Goal: Find specific page/section: Find specific page/section

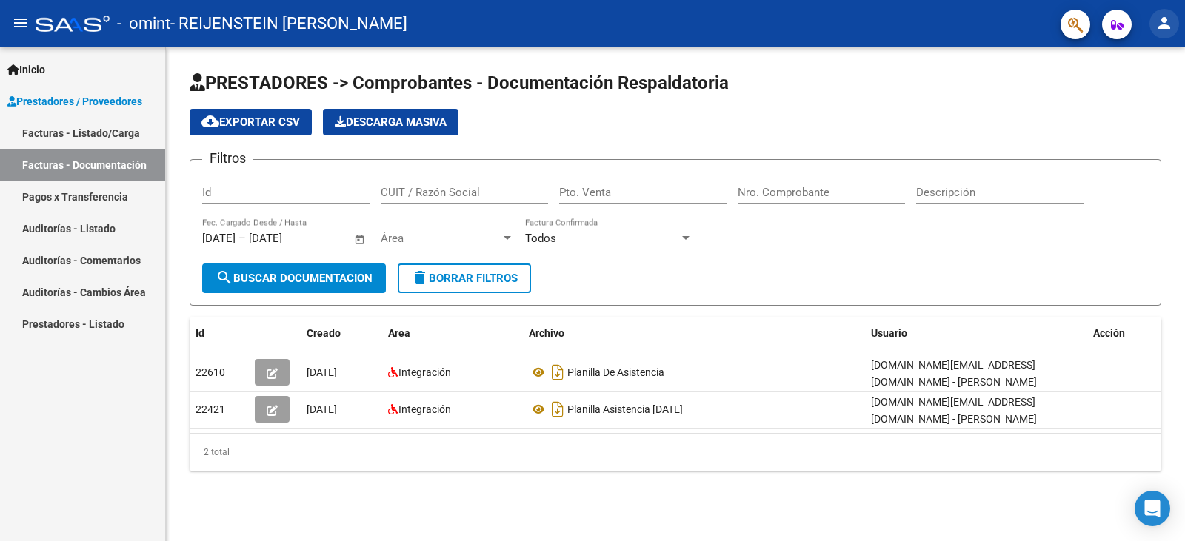
click at [1162, 17] on mat-icon "person" at bounding box center [1164, 23] width 18 height 18
click at [1143, 58] on button "person Mi Perfil" at bounding box center [1133, 62] width 90 height 36
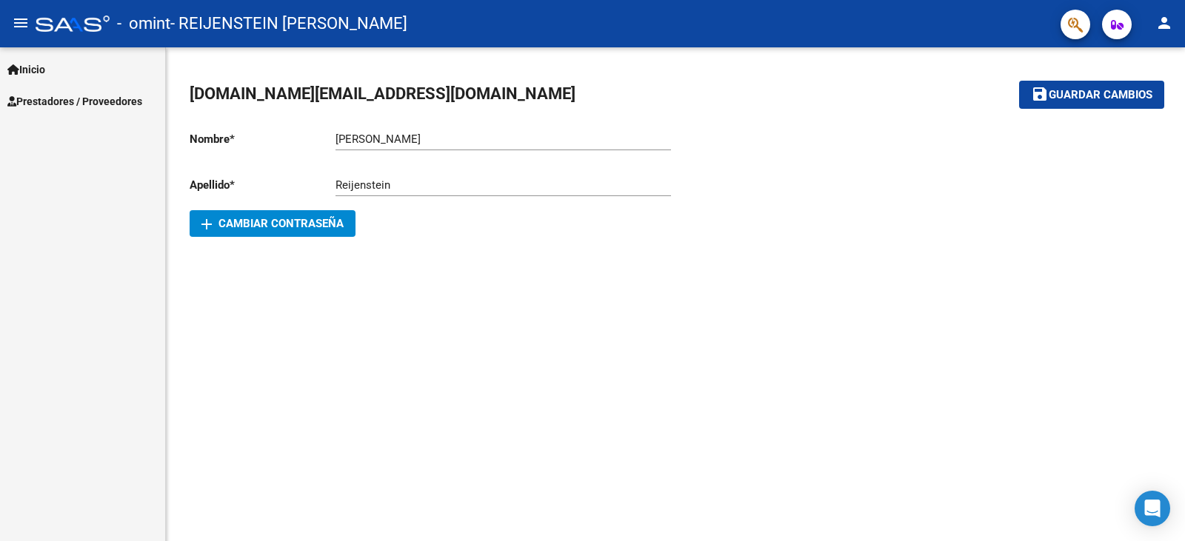
click at [65, 105] on span "Prestadores / Proveedores" at bounding box center [74, 101] width 135 height 16
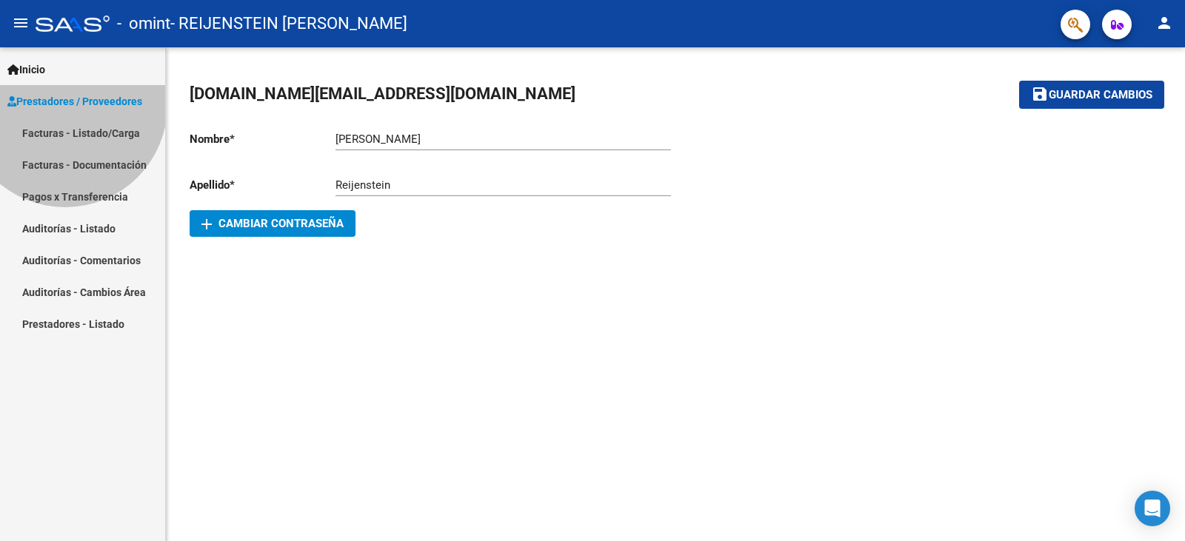
click at [65, 105] on span "Prestadores / Proveedores" at bounding box center [74, 101] width 135 height 16
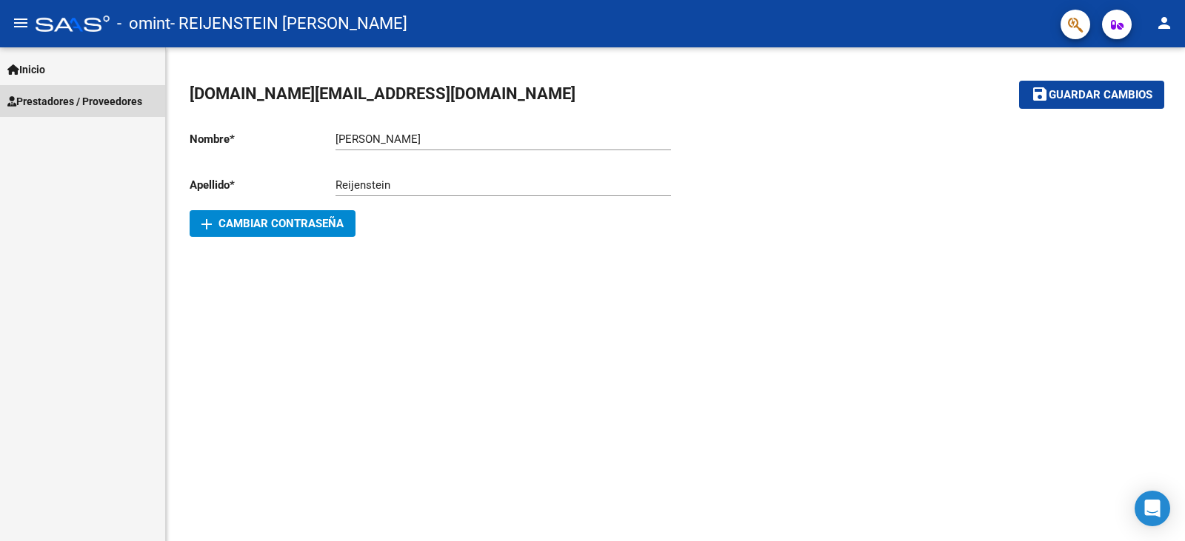
click at [65, 105] on span "Prestadores / Proveedores" at bounding box center [74, 101] width 135 height 16
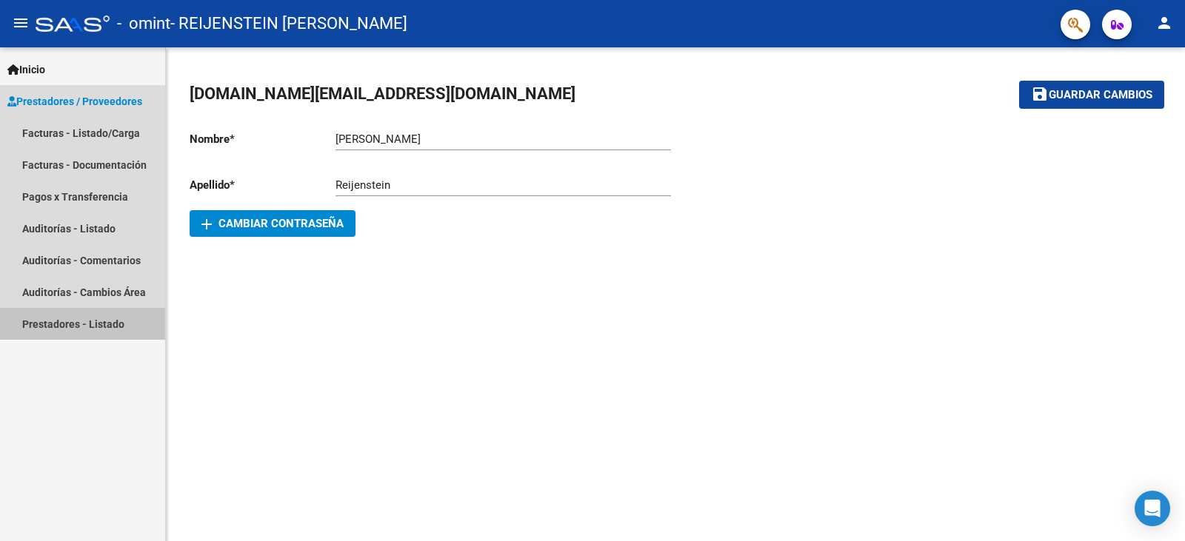
click at [98, 330] on link "Prestadores - Listado" at bounding box center [82, 324] width 165 height 32
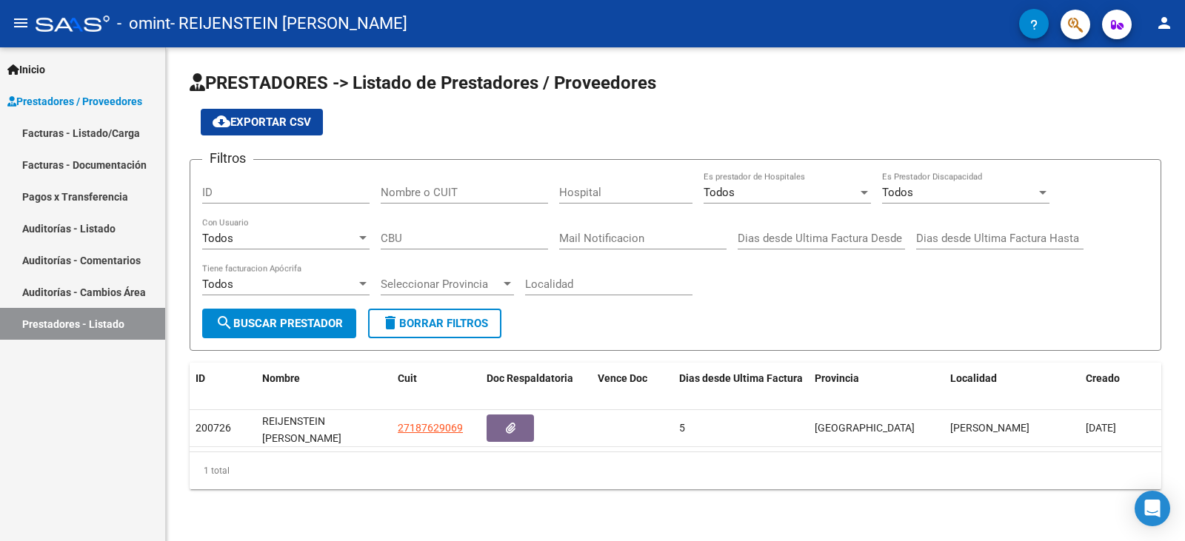
click at [1111, 19] on icon "button" at bounding box center [1117, 24] width 13 height 11
